Goal: Task Accomplishment & Management: Manage account settings

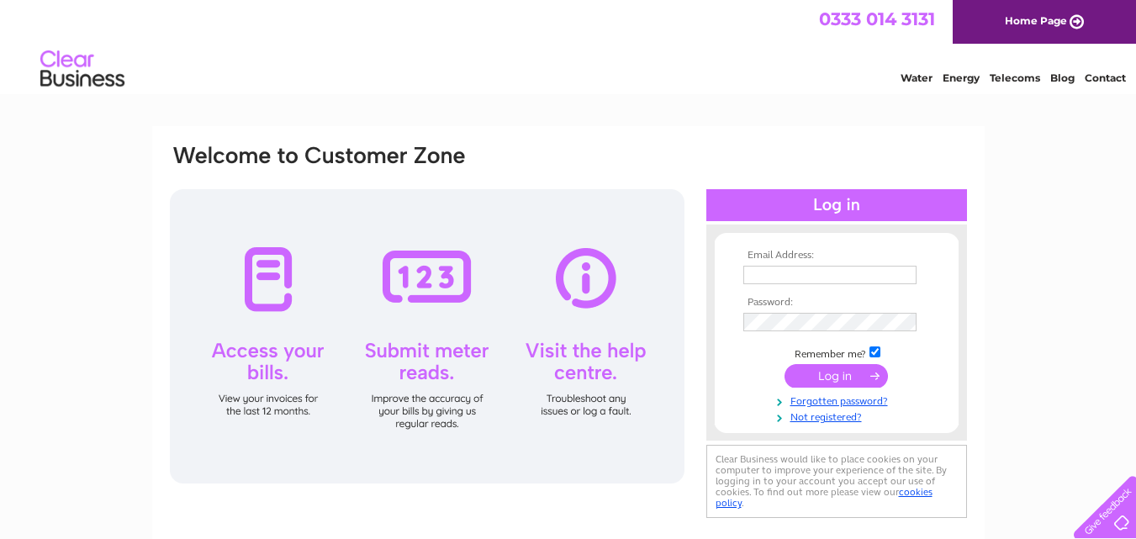
click at [838, 277] on input "text" at bounding box center [829, 275] width 173 height 19
type input "[EMAIL_ADDRESS][DOMAIN_NAME]"
click at [843, 399] on link "Forgotten password?" at bounding box center [838, 400] width 191 height 16
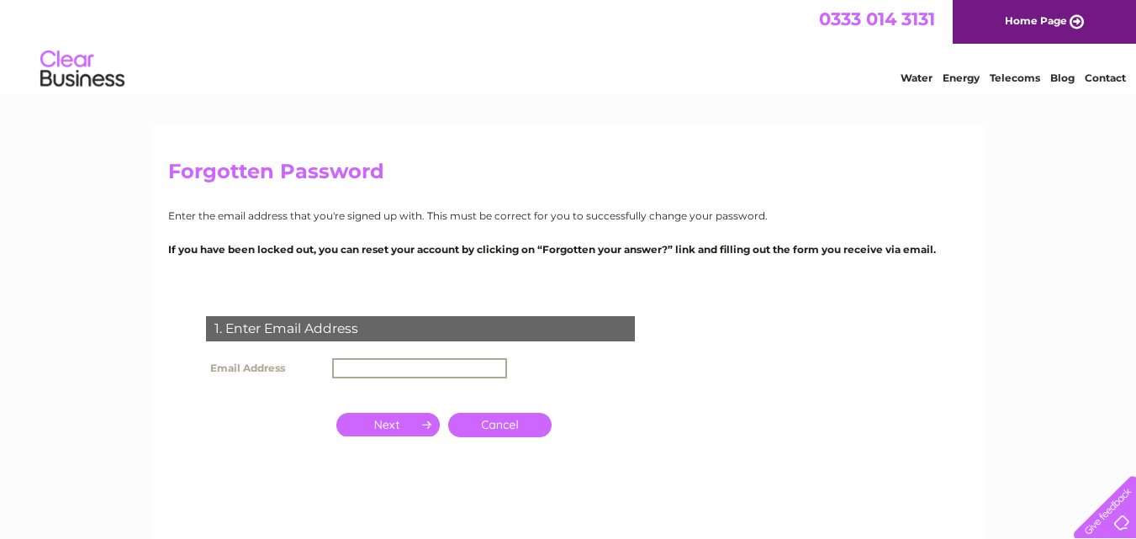
click at [472, 373] on input "text" at bounding box center [419, 368] width 175 height 20
click at [398, 431] on input "button" at bounding box center [387, 423] width 103 height 24
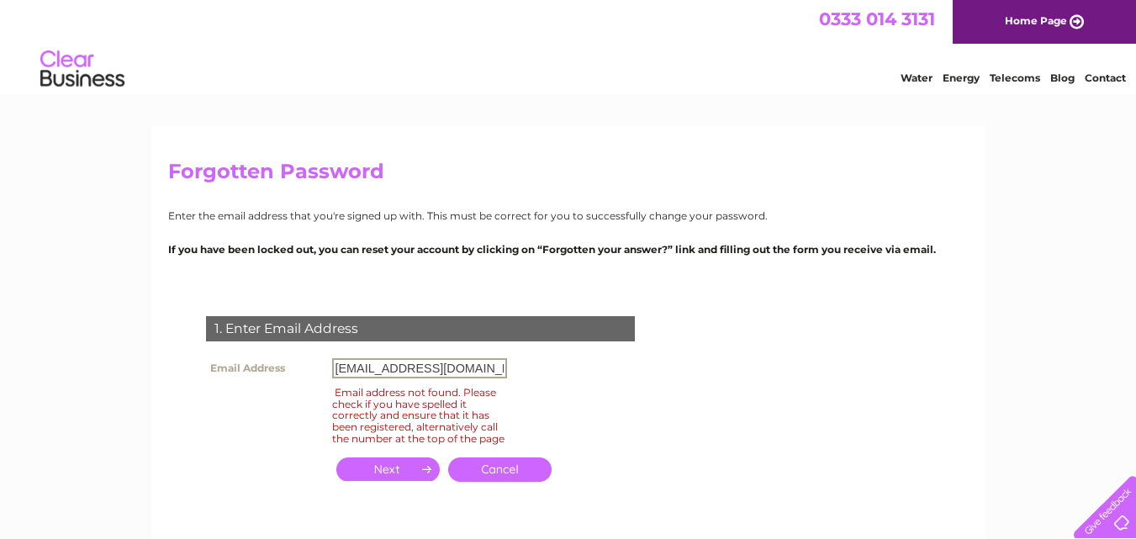
click at [490, 366] on input "[EMAIL_ADDRESS][DOMAIN_NAME]" at bounding box center [419, 368] width 175 height 20
type input "a"
click at [391, 478] on input "button" at bounding box center [387, 469] width 103 height 24
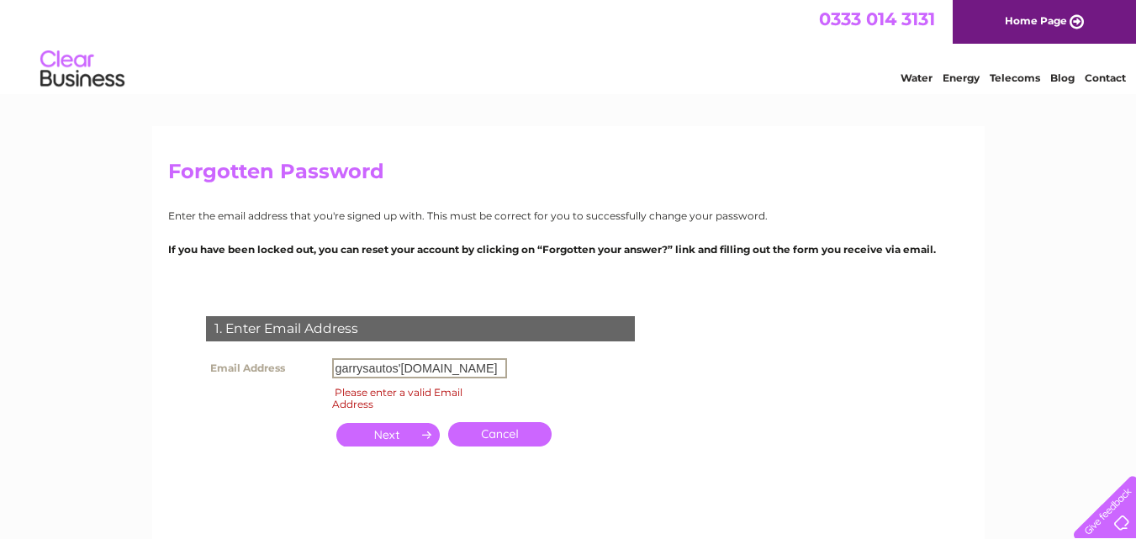
click at [476, 374] on input "garrysautos'hotmail.com" at bounding box center [419, 368] width 175 height 20
click at [401, 365] on input "garrysautos'hotmail.com" at bounding box center [419, 368] width 175 height 20
type input "garrysautos@hotmail.com"
click at [416, 426] on input "button" at bounding box center [387, 435] width 103 height 24
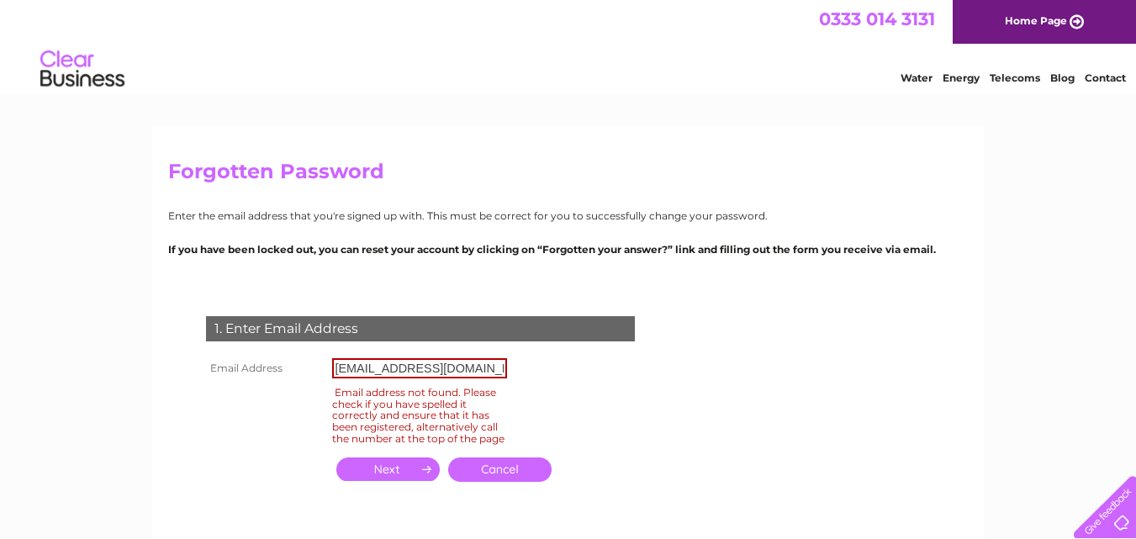
click at [407, 473] on input "button" at bounding box center [387, 469] width 103 height 24
click at [993, 21] on link "Home Page" at bounding box center [1044, 22] width 183 height 44
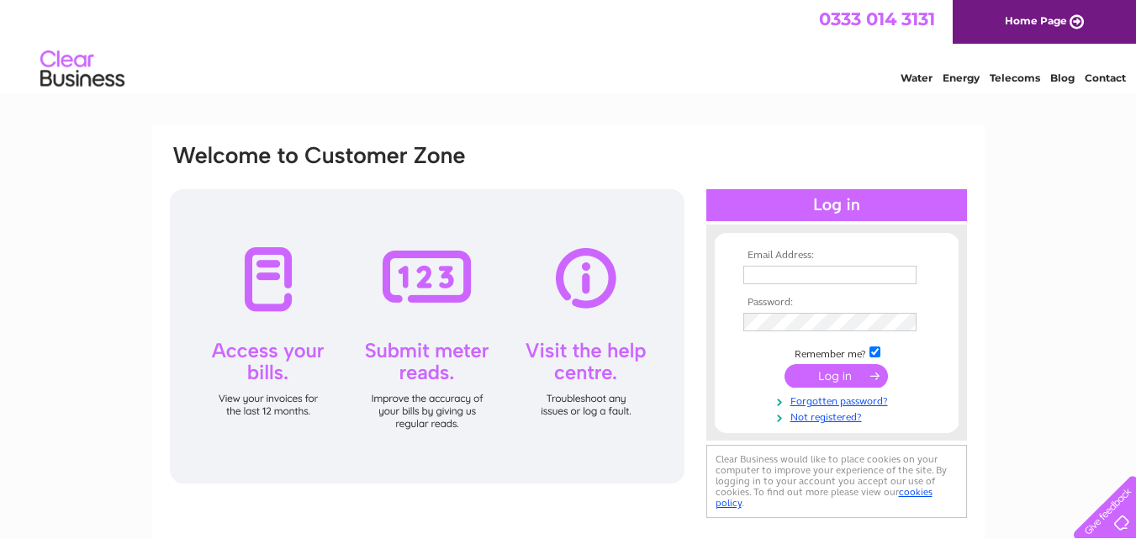
click at [583, 368] on div at bounding box center [427, 336] width 515 height 294
click at [859, 272] on input "text" at bounding box center [830, 276] width 175 height 20
type input "[EMAIL_ADDRESS][DOMAIN_NAME]"
click at [839, 383] on input "submit" at bounding box center [836, 378] width 103 height 24
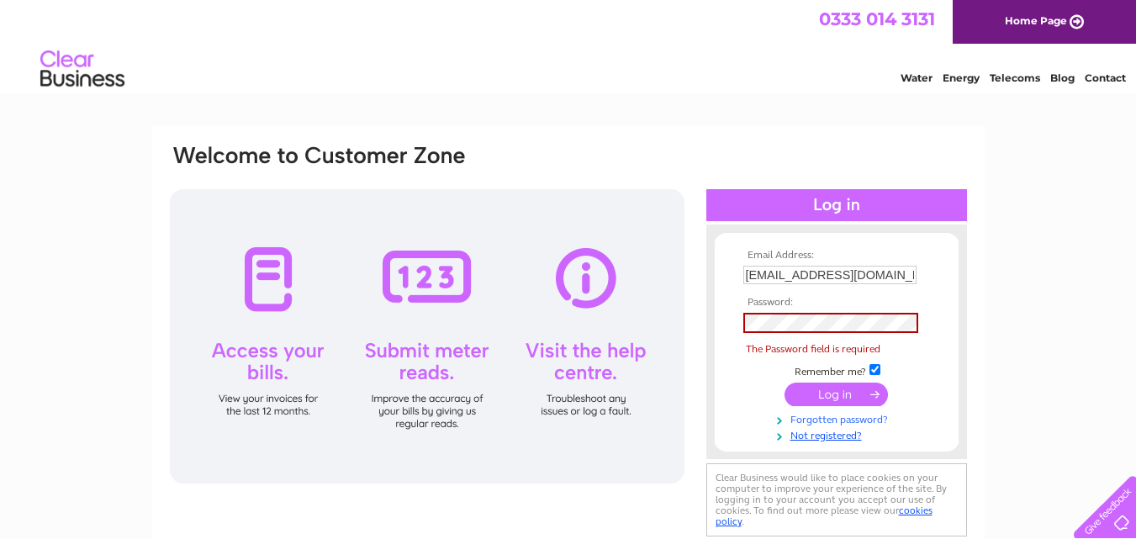
drag, startPoint x: 839, startPoint y: 383, endPoint x: 820, endPoint y: 419, distance: 41.0
click at [820, 419] on tbody "Email Address: angelab1954@hotmail.com Password: The Password field is required…" at bounding box center [836, 346] width 195 height 193
click at [820, 419] on link "Forgotten password?" at bounding box center [838, 418] width 191 height 16
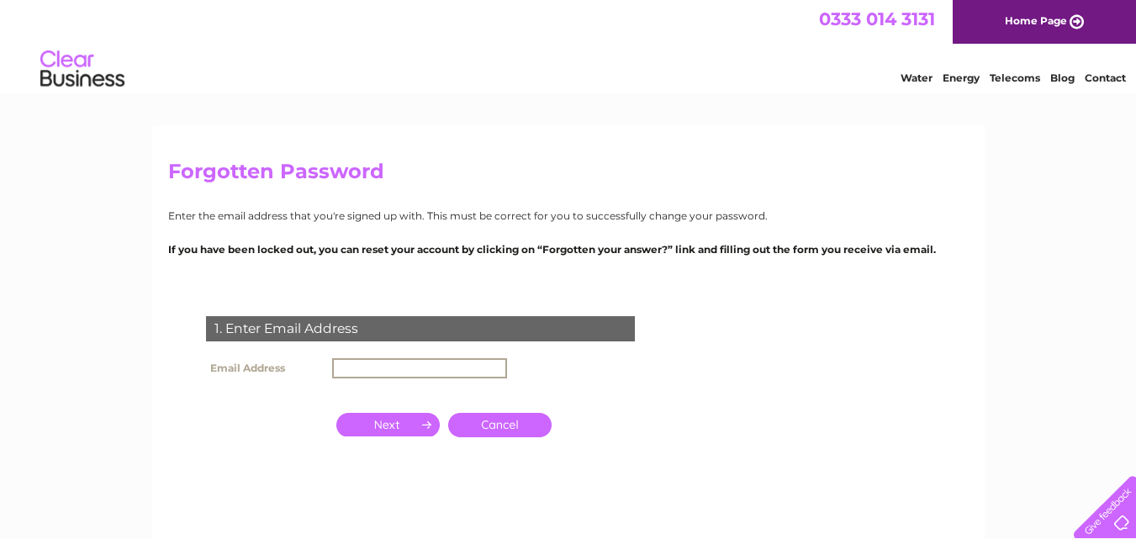
click at [482, 366] on input "text" at bounding box center [419, 368] width 175 height 20
type input "[EMAIL_ADDRESS][DOMAIN_NAME]"
click at [392, 418] on input "button" at bounding box center [387, 423] width 103 height 24
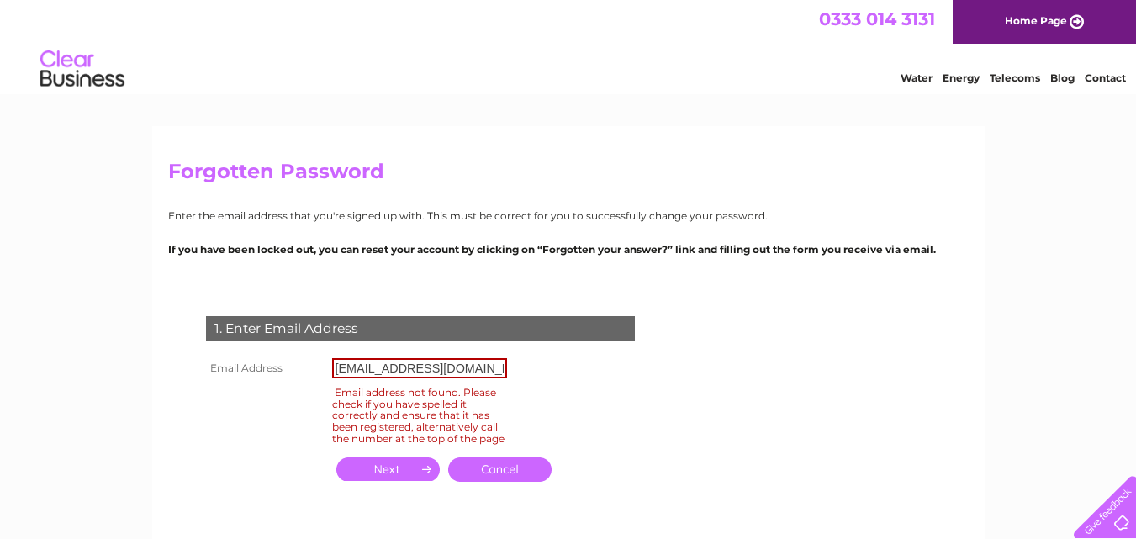
click at [518, 481] on link "Cancel" at bounding box center [499, 469] width 103 height 24
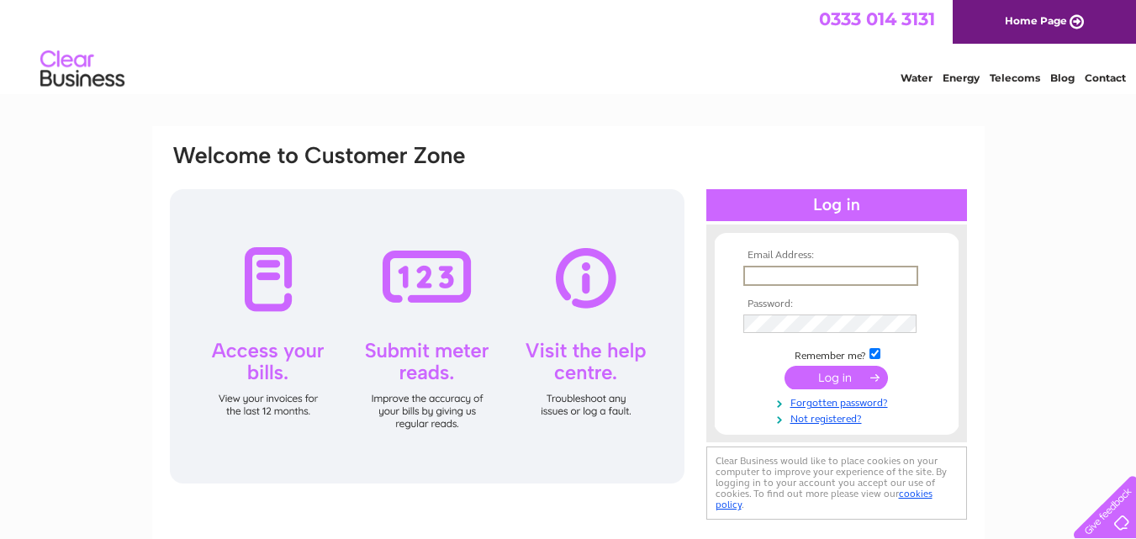
click at [896, 278] on input "text" at bounding box center [830, 276] width 175 height 20
type input "[EMAIL_ADDRESS][DOMAIN_NAME]"
click at [827, 402] on link "Forgotten password?" at bounding box center [838, 400] width 191 height 16
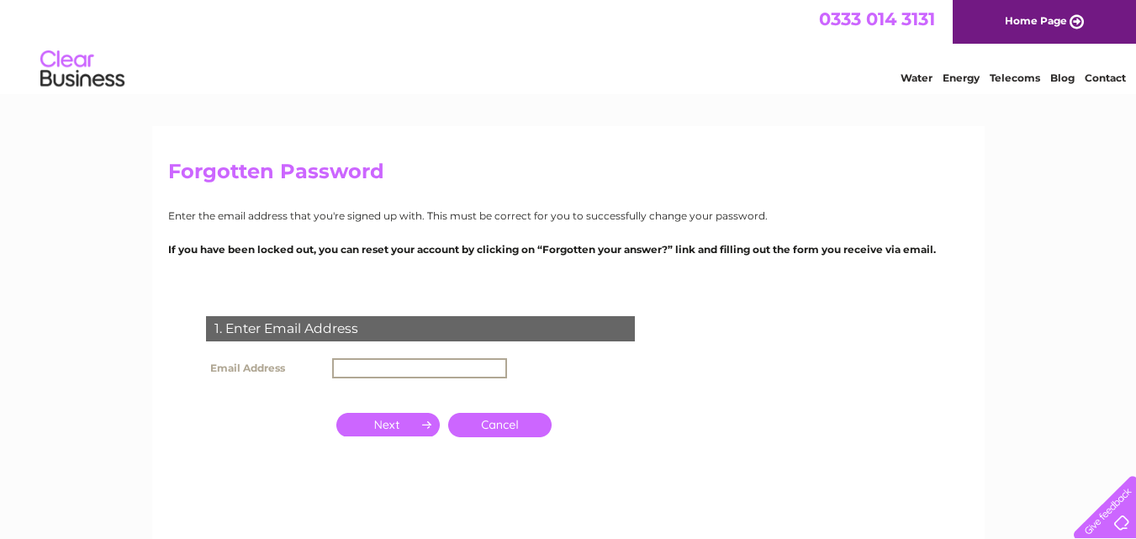
click at [444, 366] on input "text" at bounding box center [419, 368] width 175 height 20
type input "[EMAIL_ADDRESS][DOMAIN_NAME]"
click at [410, 418] on input "button" at bounding box center [387, 423] width 103 height 24
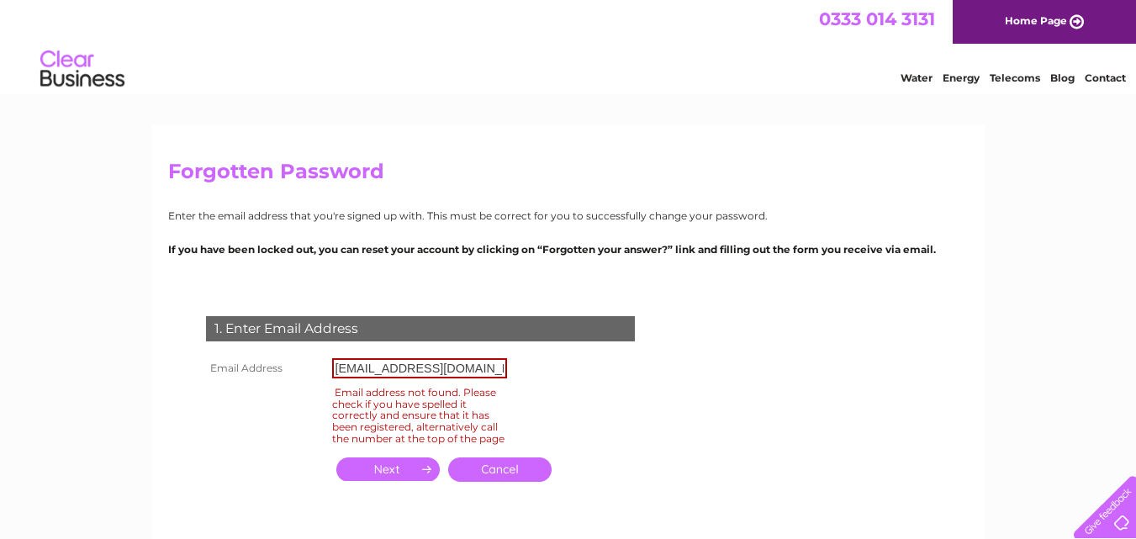
click at [1111, 504] on div at bounding box center [1101, 503] width 69 height 69
